Goal: Task Accomplishment & Management: Use online tool/utility

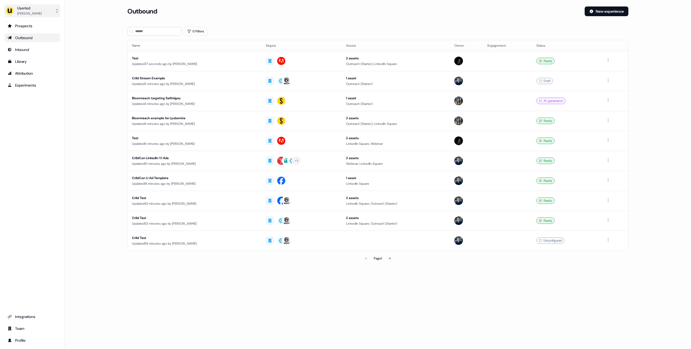
click at [36, 11] on div "[PERSON_NAME]" at bounding box center [29, 13] width 24 height 5
click at [38, 26] on div "Impersonate (Admin)" at bounding box center [31, 26] width 51 height 10
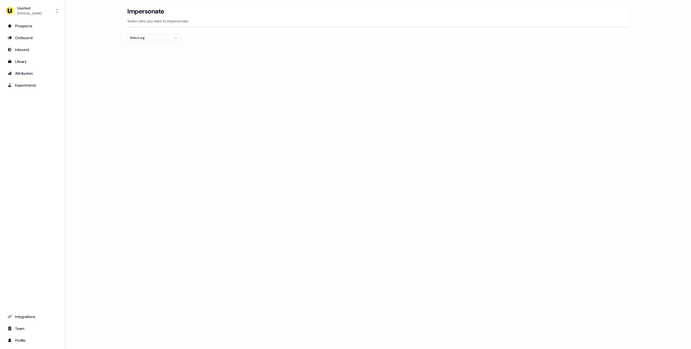
click at [153, 40] on div "Select org" at bounding box center [150, 37] width 40 height 5
click at [153, 45] on input "text" at bounding box center [157, 48] width 47 height 10
